Goal: Task Accomplishment & Management: Manage account settings

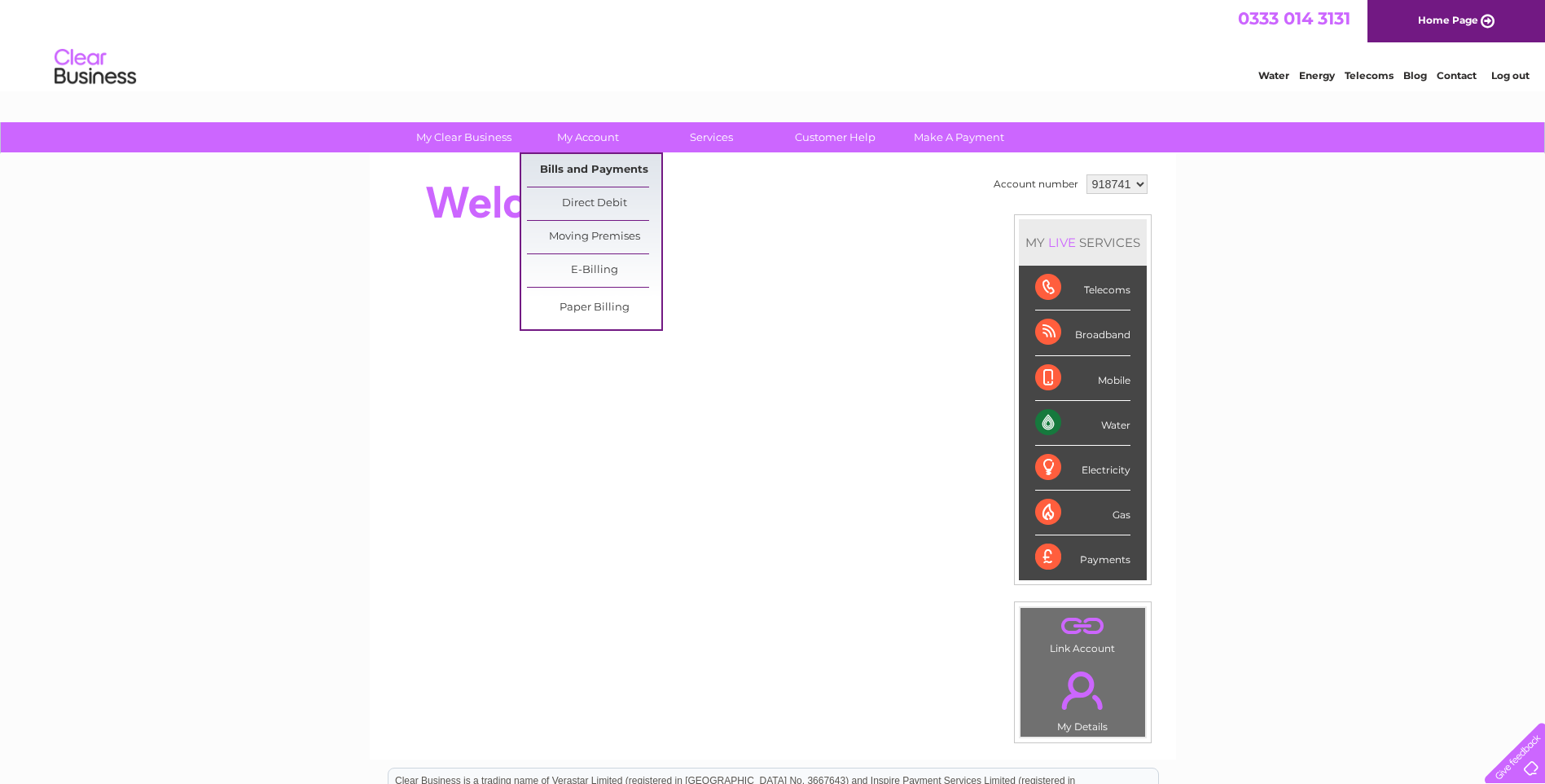
click at [568, 173] on link "Bills and Payments" at bounding box center [594, 170] width 134 height 33
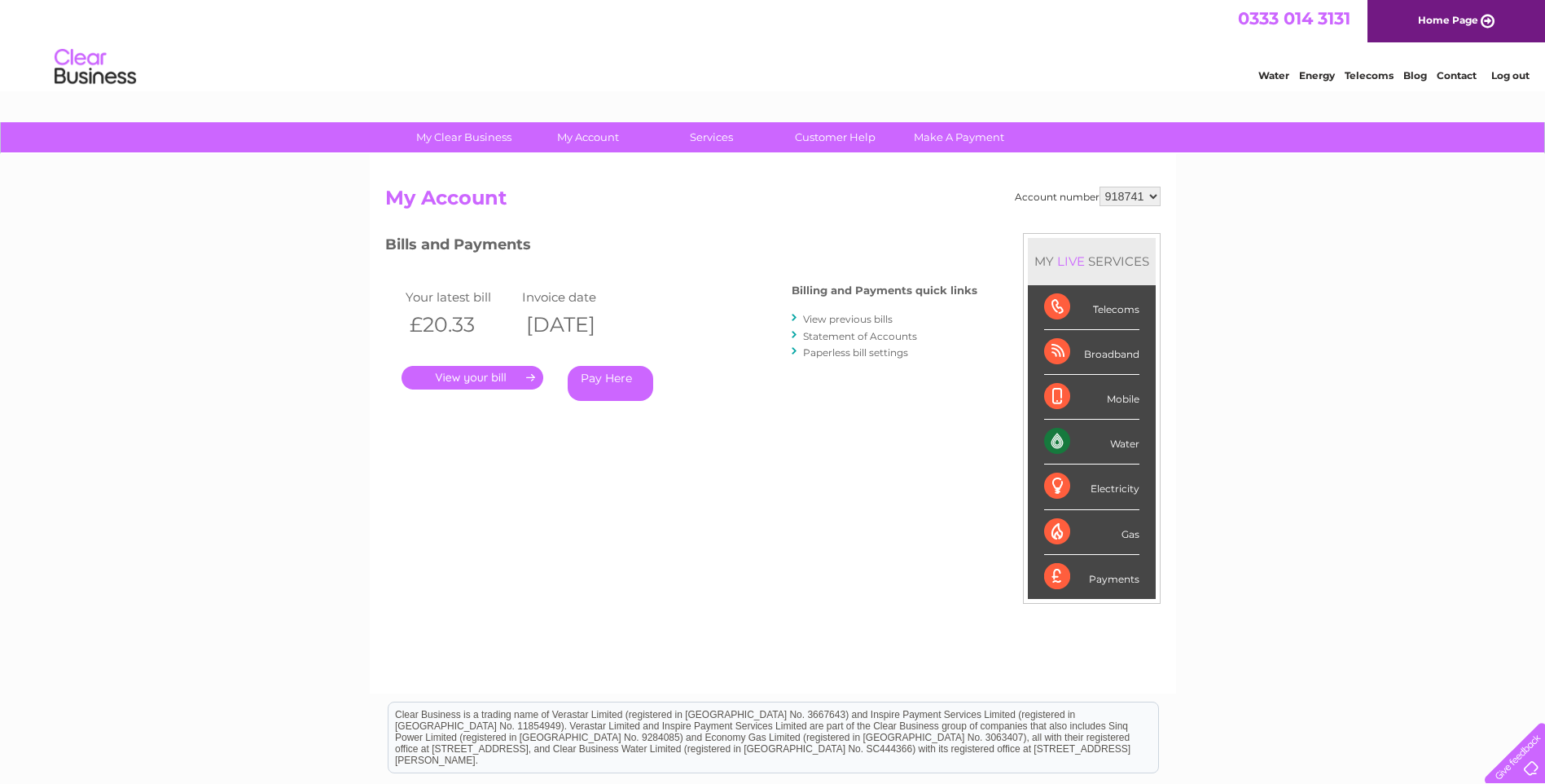
click at [485, 376] on link "." at bounding box center [472, 377] width 142 height 24
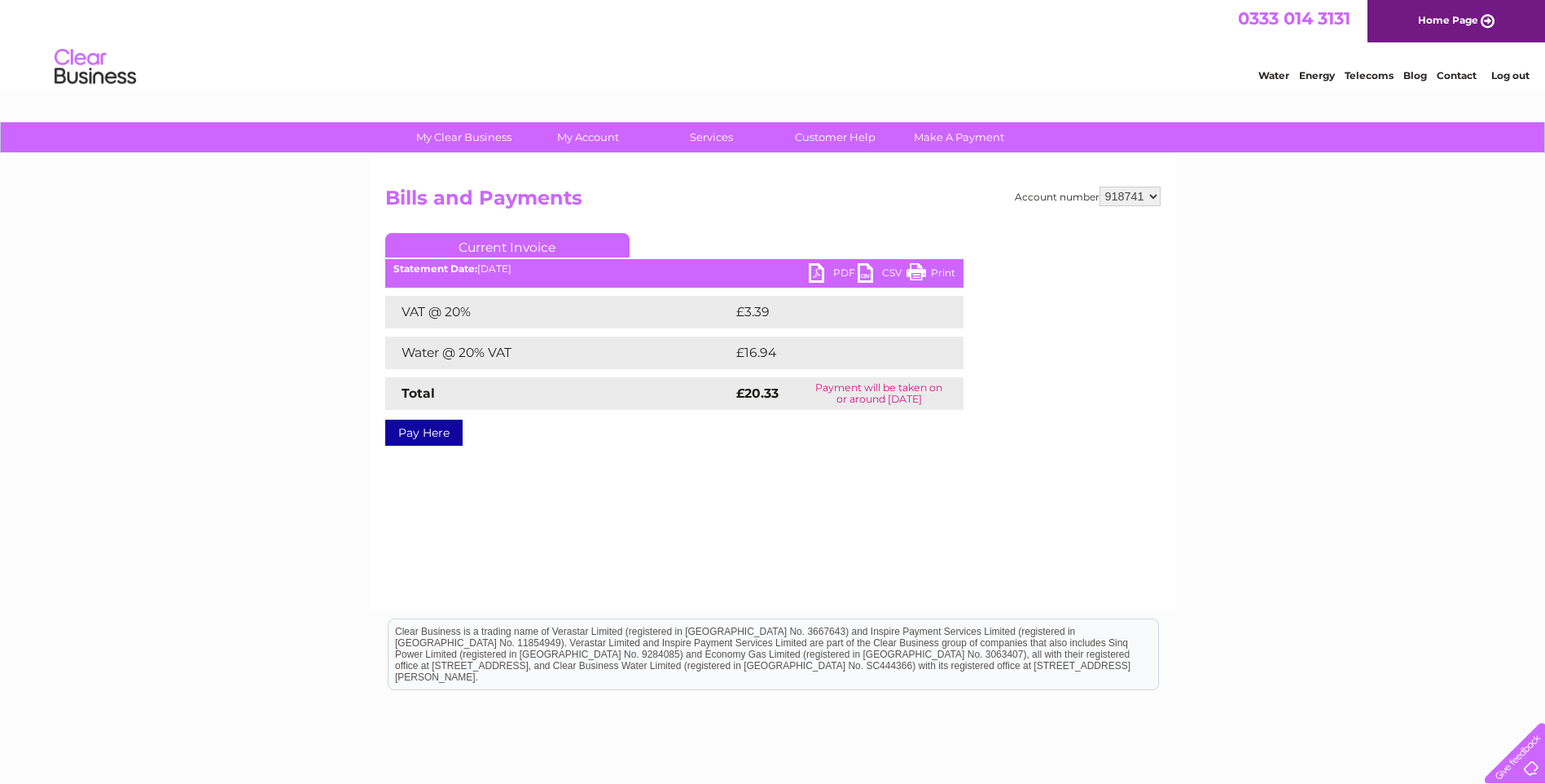
click at [835, 273] on link "PDF" at bounding box center [833, 275] width 49 height 24
